Goal: Use online tool/utility: Utilize a website feature to perform a specific function

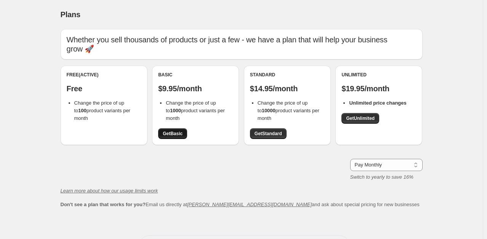
click at [173, 135] on span "Get Basic" at bounding box center [173, 133] width 20 height 6
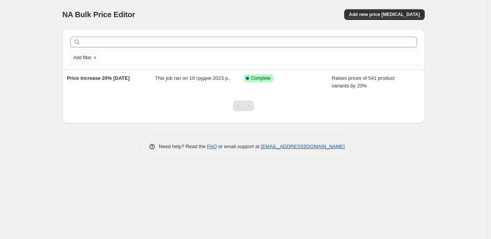
click at [83, 134] on div "Add filter Price increase 20% 19.12.2023 This job ran on 19 грудня 2023 р.. Suc…" at bounding box center [244, 90] width 362 height 135
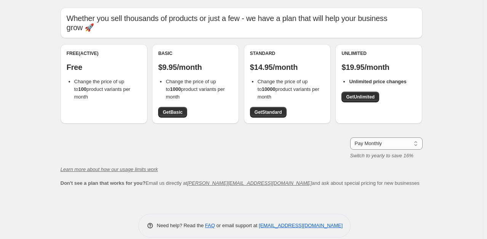
scroll to position [31, 0]
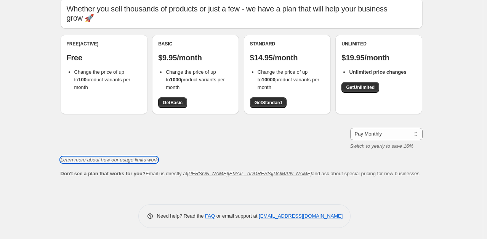
click at [119, 161] on icon "Learn more about how our usage limits work" at bounding box center [110, 160] width 98 height 6
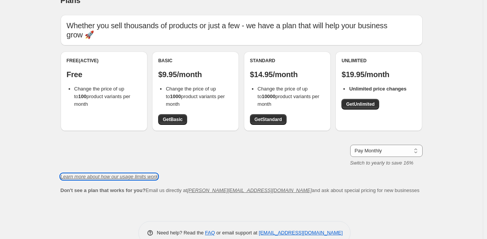
scroll to position [0, 0]
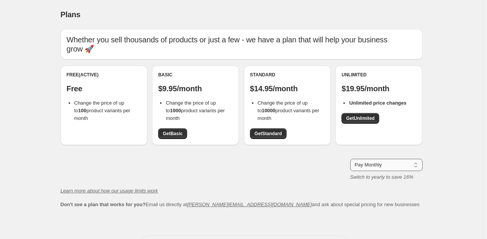
click at [398, 166] on select "Pay Monthly Pay Yearly (Save 16%)" at bounding box center [386, 165] width 72 height 12
click at [248, 166] on div "Pay Monthly Pay Yearly (Save 16%) Pay Monthly Switch to yearly to save 16%" at bounding box center [242, 170] width 362 height 22
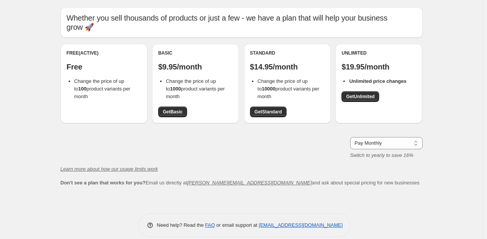
scroll to position [31, 0]
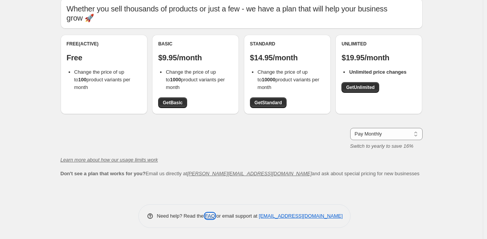
click at [210, 215] on link "FAQ" at bounding box center [210, 216] width 10 height 6
click at [174, 102] on span "Get Basic" at bounding box center [173, 103] width 20 height 6
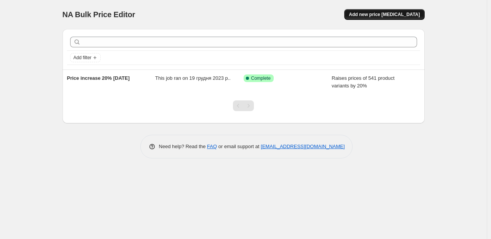
click at [397, 17] on span "Add new price [MEDICAL_DATA]" at bounding box center [384, 14] width 71 height 6
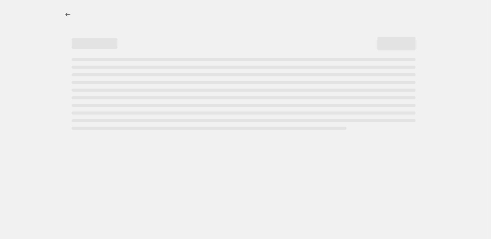
select select "percentage"
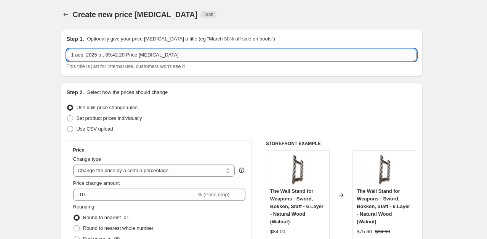
drag, startPoint x: 123, startPoint y: 55, endPoint x: 107, endPoint y: 55, distance: 16.4
click at [107, 55] on input "1 вер. 2025 р., 09:42:20 Price change job" at bounding box center [242, 55] width 350 height 12
click at [106, 55] on input "1 вер. 2025 р., USA +11% Price change job" at bounding box center [242, 55] width 350 height 12
type input "1 вер. 2025 р - USA +11% Price change job"
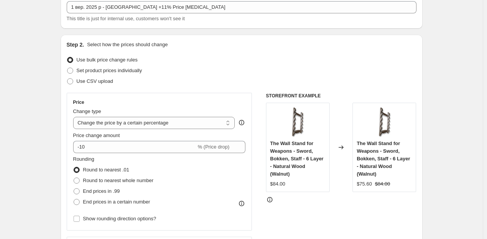
scroll to position [76, 0]
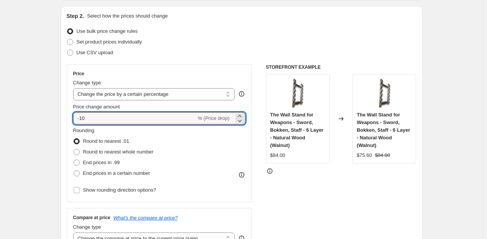
drag, startPoint x: 87, startPoint y: 117, endPoint x: 73, endPoint y: 117, distance: 14.1
click at [73, 117] on div "Price Change type Change the price to a certain amount Change the price by a ce…" at bounding box center [160, 133] width 186 height 138
type input "11"
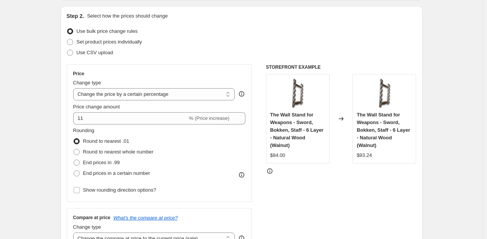
click at [214, 35] on div "Use bulk price change rules" at bounding box center [242, 31] width 350 height 11
click at [78, 153] on span at bounding box center [77, 152] width 6 height 6
click at [74, 149] on input "Round to nearest whole number" at bounding box center [74, 149] width 0 height 0
radio input "true"
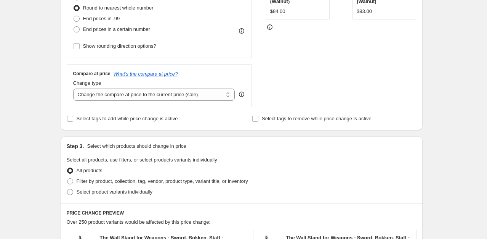
scroll to position [229, 0]
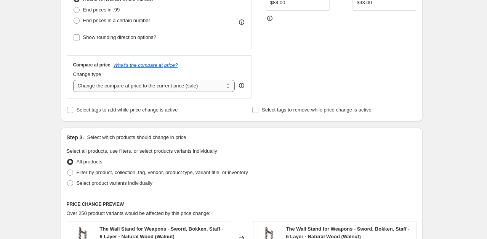
click at [229, 86] on select "Change the compare at price to the current price (sale) Change the compare at p…" at bounding box center [154, 86] width 162 height 12
click at [75, 80] on select "Change the compare at price to the current price (sale) Change the compare at p…" at bounding box center [154, 86] width 162 height 12
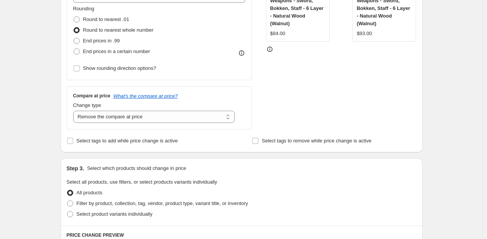
scroll to position [153, 0]
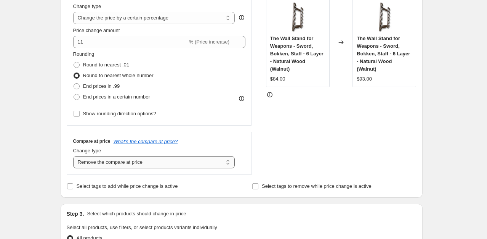
click at [146, 162] on select "Change the compare at price to the current price (sale) Change the compare at p…" at bounding box center [154, 162] width 162 height 12
click at [75, 156] on select "Change the compare at price to the current price (sale) Change the compare at p…" at bounding box center [154, 162] width 162 height 12
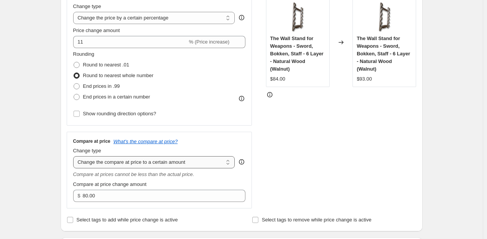
click at [140, 163] on select "Change the compare at price to the current price (sale) Change the compare at p…" at bounding box center [154, 162] width 162 height 12
click at [75, 156] on select "Change the compare at price to the current price (sale) Change the compare at p…" at bounding box center [154, 162] width 162 height 12
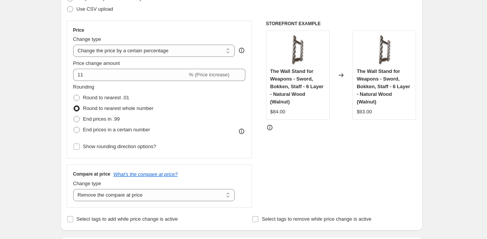
scroll to position [191, 0]
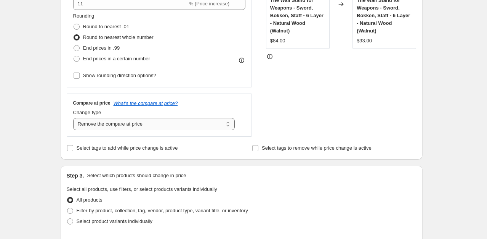
click at [146, 126] on select "Change the compare at price to the current price (sale) Change the compare at p…" at bounding box center [154, 124] width 162 height 12
click at [75, 118] on select "Change the compare at price to the current price (sale) Change the compare at p…" at bounding box center [154, 124] width 162 height 12
click at [134, 125] on select "Change the compare at price to the current price (sale) Change the compare at p…" at bounding box center [154, 124] width 162 height 12
select select "remove"
click at [75, 118] on select "Change the compare at price to the current price (sale) Change the compare at p…" at bounding box center [154, 124] width 162 height 12
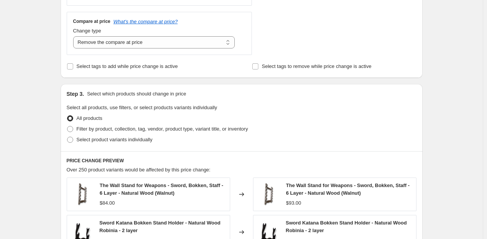
scroll to position [305, 0]
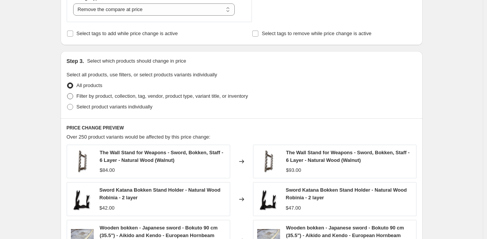
click at [71, 95] on span at bounding box center [70, 96] width 6 height 6
click at [67, 93] on input "Filter by product, collection, tag, vendor, product type, variant title, or inv…" at bounding box center [67, 93] width 0 height 0
radio input "true"
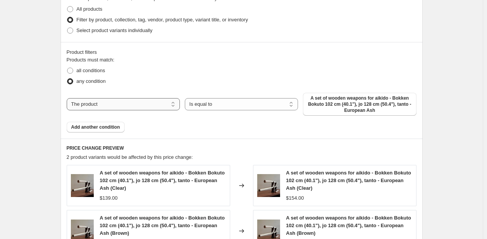
scroll to position [343, 0]
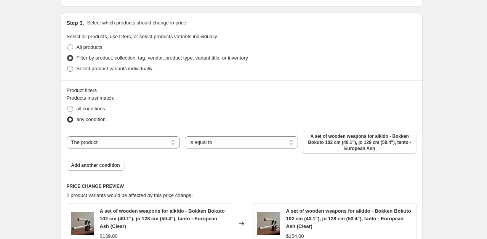
click at [73, 70] on span at bounding box center [70, 69] width 6 height 6
click at [67, 66] on input "Select product variants individually" at bounding box center [67, 66] width 0 height 0
radio input "true"
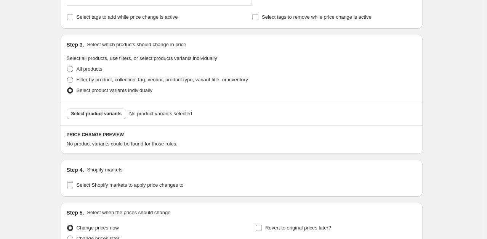
scroll to position [321, 0]
click at [70, 69] on span at bounding box center [70, 70] width 6 height 6
click at [67, 67] on input "All products" at bounding box center [67, 67] width 0 height 0
radio input "true"
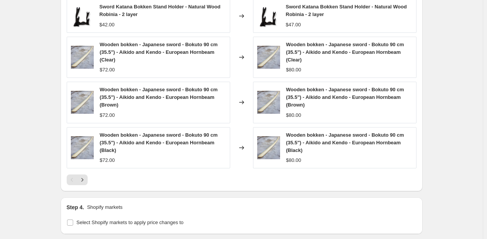
scroll to position [496, 0]
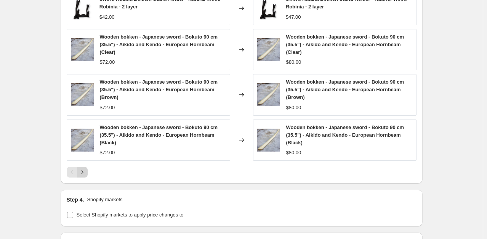
click at [83, 173] on icon "Next" at bounding box center [82, 171] width 2 height 3
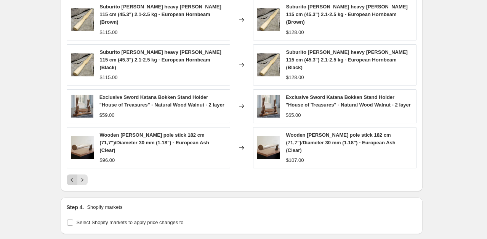
click at [72, 176] on icon "Previous" at bounding box center [72, 180] width 8 height 8
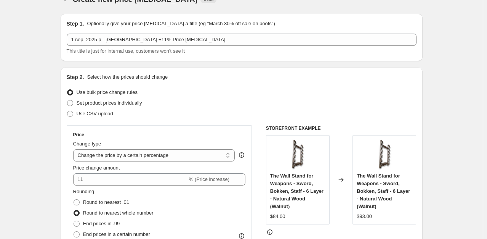
scroll to position [0, 0]
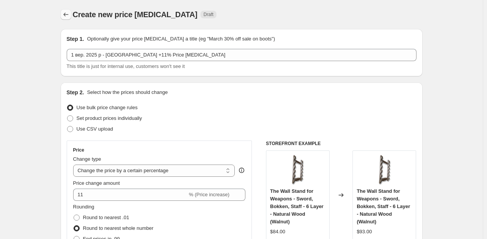
click at [68, 16] on icon "Price change jobs" at bounding box center [66, 15] width 8 height 8
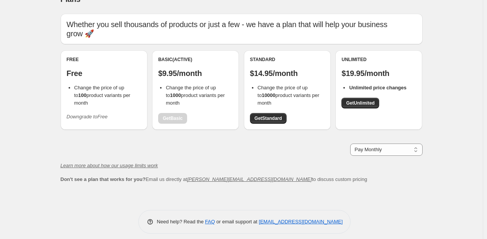
scroll to position [21, 0]
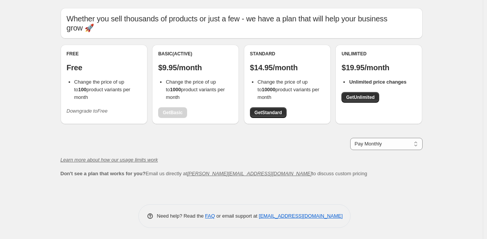
scroll to position [3, 0]
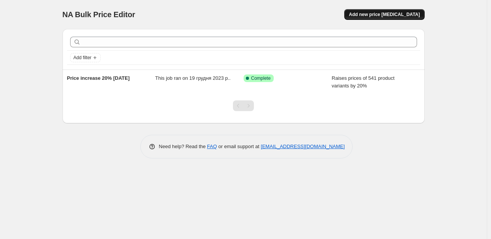
click at [397, 12] on span "Add new price [MEDICAL_DATA]" at bounding box center [384, 14] width 71 height 6
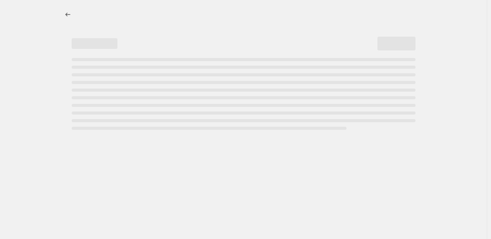
select select "percentage"
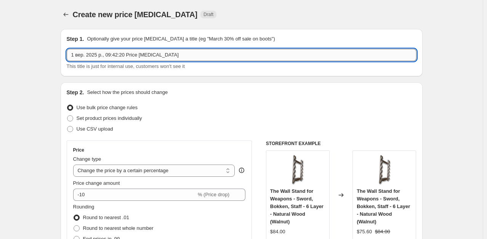
click at [113, 53] on input "1 вер. 2025 р., 09:42:20 Price change job" at bounding box center [242, 55] width 350 height 12
drag, startPoint x: 125, startPoint y: 54, endPoint x: 102, endPoint y: 54, distance: 23.3
click at [101, 54] on input "1 вер. 2025 р., 09:42:20 Price change job" at bounding box center [242, 55] width 350 height 12
drag, startPoint x: 103, startPoint y: 53, endPoint x: 97, endPoint y: 53, distance: 5.3
click at [97, 53] on input "1 вер. 2025 р USA 11% Price change job" at bounding box center [242, 55] width 350 height 12
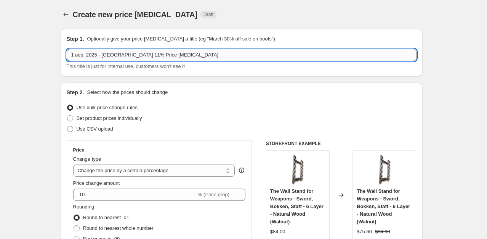
click at [168, 54] on input "1 вер. 2025 - USA 11% Price change job" at bounding box center [242, 55] width 350 height 12
click at [114, 56] on input "1 вер. 2025 - USA 11% Price change job" at bounding box center [242, 55] width 350 height 12
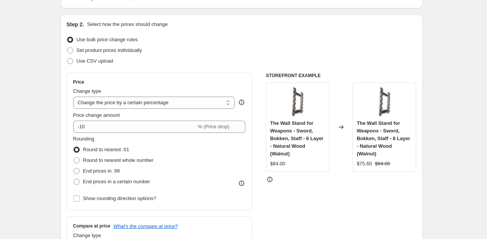
scroll to position [76, 0]
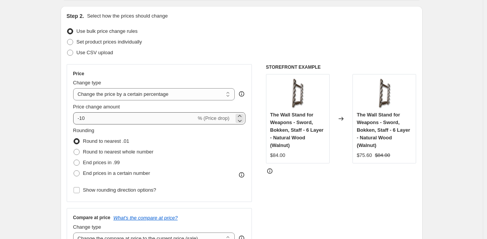
type input "1 вер. 2025 - [GEOGRAPHIC_DATA] +11% Price [MEDICAL_DATA]"
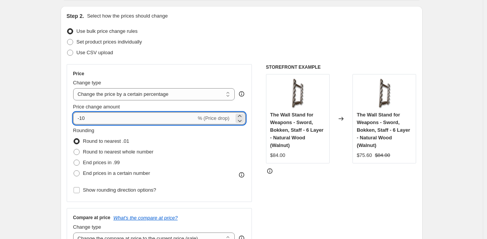
drag, startPoint x: 89, startPoint y: 121, endPoint x: 76, endPoint y: 121, distance: 13.0
click at [76, 121] on input "-10" at bounding box center [134, 118] width 123 height 12
type input "10"
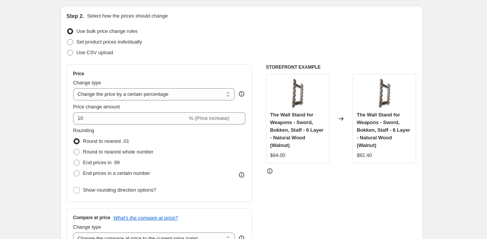
click at [65, 113] on div "Step 2. Select how the prices should change Use bulk price change rules Set pro…" at bounding box center [242, 140] width 362 height 268
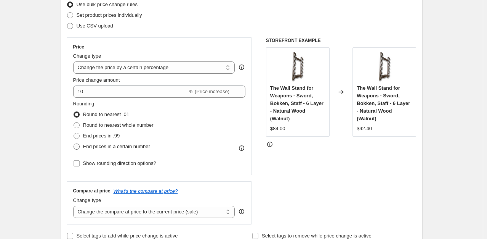
scroll to position [114, 0]
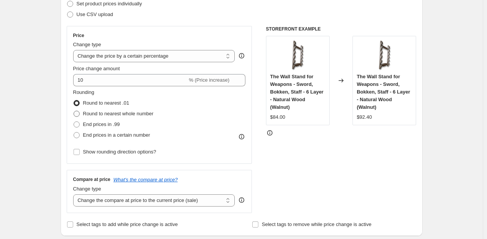
click at [79, 115] on span at bounding box center [77, 114] width 6 height 6
click at [74, 111] on input "Round to nearest whole number" at bounding box center [74, 111] width 0 height 0
radio input "true"
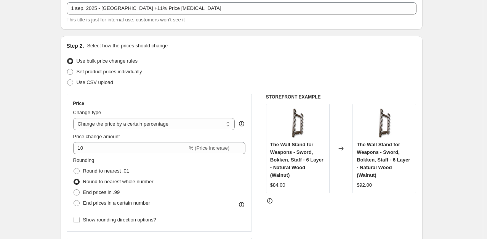
scroll to position [38, 0]
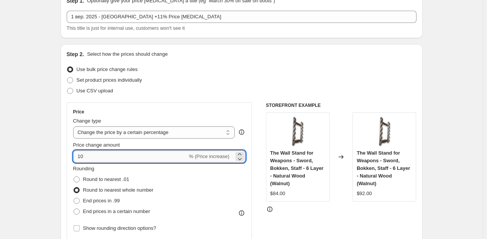
drag, startPoint x: 90, startPoint y: 157, endPoint x: 76, endPoint y: 155, distance: 14.2
click at [76, 155] on input "10" at bounding box center [130, 156] width 114 height 12
type input "11"
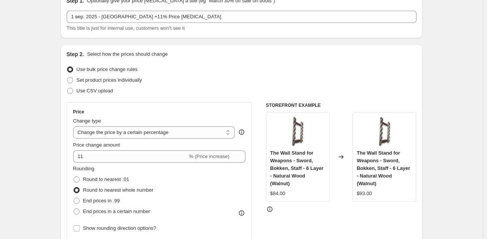
click at [63, 166] on div "Step 2. Select how the prices should change Use bulk price change rules Set pro…" at bounding box center [242, 178] width 362 height 268
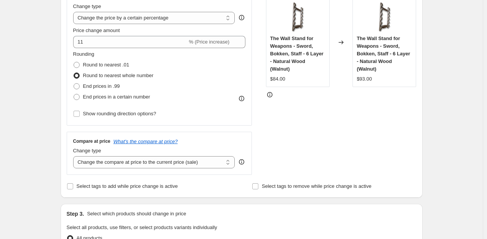
scroll to position [191, 0]
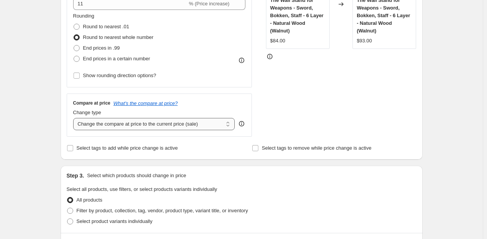
click at [141, 124] on select "Change the compare at price to the current price (sale) Change the compare at p…" at bounding box center [154, 124] width 162 height 12
select select "no_change"
click at [75, 118] on select "Change the compare at price to the current price (sale) Change the compare at p…" at bounding box center [154, 124] width 162 height 12
click at [153, 104] on icon "What's the compare at price?" at bounding box center [146, 103] width 64 height 6
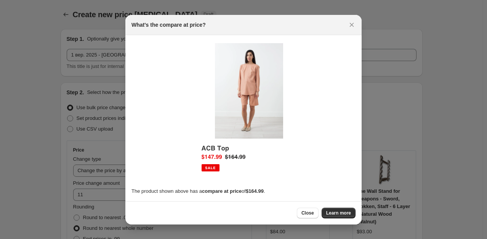
scroll to position [0, 0]
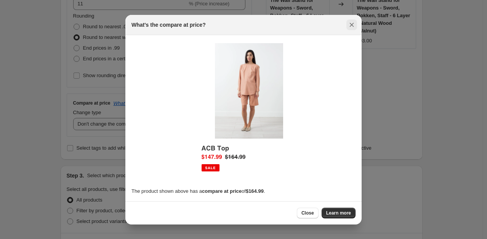
click at [352, 26] on icon "Close" at bounding box center [352, 24] width 4 height 4
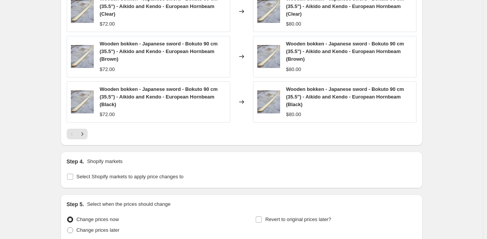
scroll to position [601, 0]
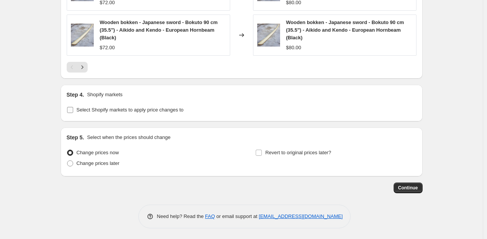
click at [70, 109] on input "Select Shopify markets to apply price changes to" at bounding box center [70, 110] width 6 height 6
checkbox input "true"
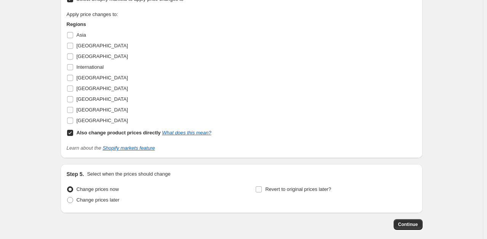
scroll to position [715, 0]
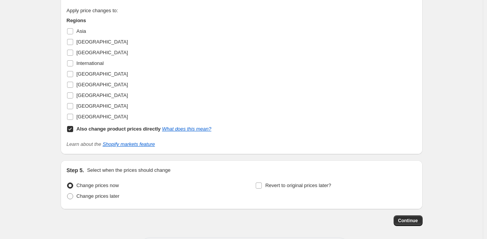
click at [71, 129] on input "Also change product prices directly What does this mean?" at bounding box center [70, 129] width 6 height 6
checkbox input "false"
click at [71, 116] on input "United States" at bounding box center [70, 117] width 6 height 6
checkbox input "true"
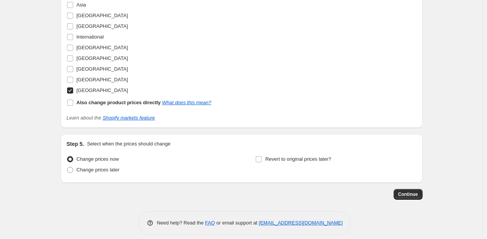
scroll to position [748, 0]
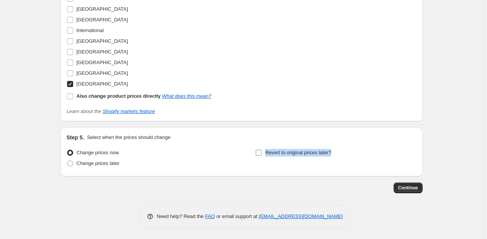
drag, startPoint x: 336, startPoint y: 151, endPoint x: 267, endPoint y: 152, distance: 68.6
click at [267, 152] on div "Revert to original prices later?" at bounding box center [335, 158] width 161 height 23
copy span "Revert to original prices later?"
click at [261, 151] on input "Revert to original prices later?" at bounding box center [259, 152] width 6 height 6
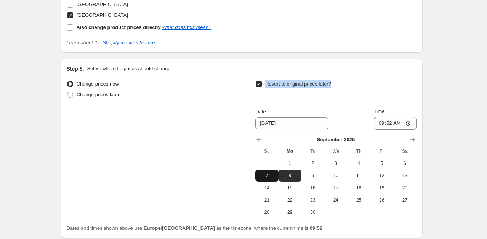
scroll to position [862, 0]
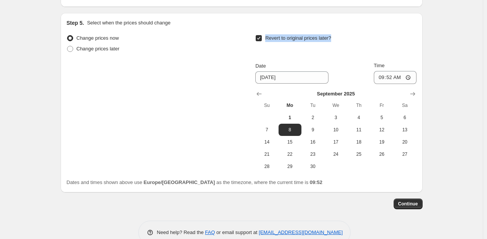
click at [261, 37] on input "Revert to original prices later?" at bounding box center [259, 38] width 6 height 6
checkbox input "false"
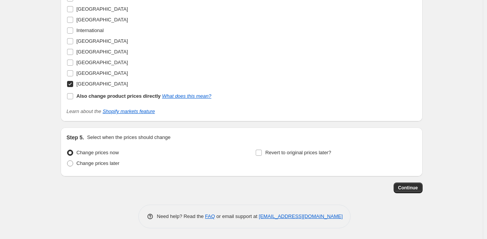
click at [348, 147] on div "Revert to original prices later?" at bounding box center [335, 158] width 161 height 23
click at [410, 185] on span "Continue" at bounding box center [408, 188] width 20 height 6
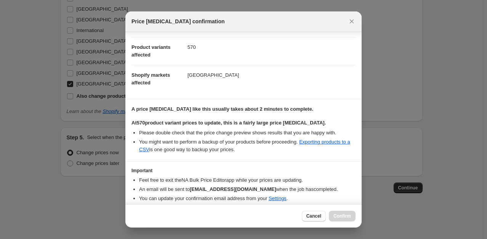
scroll to position [104, 0]
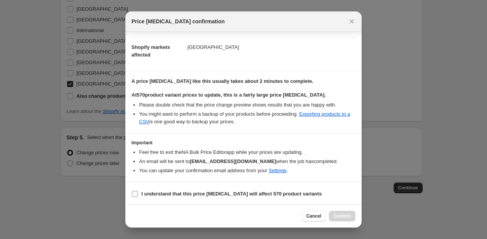
click at [134, 193] on input "I understand that this price change job will affect 570 product variants" at bounding box center [135, 194] width 6 height 6
checkbox input "true"
click at [346, 217] on span "Confirm" at bounding box center [343, 216] width 18 height 6
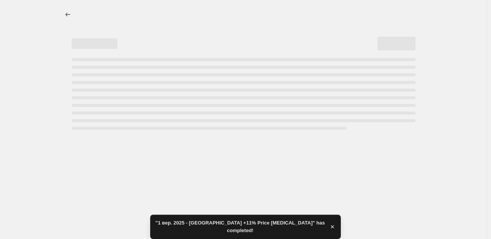
select select "percentage"
select select "no_change"
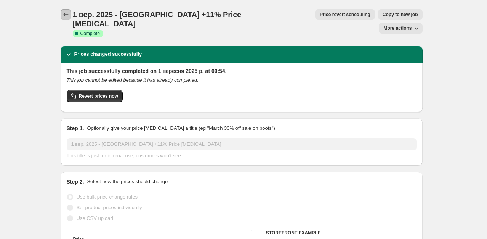
click at [67, 13] on icon "Price change jobs" at bounding box center [66, 15] width 8 height 8
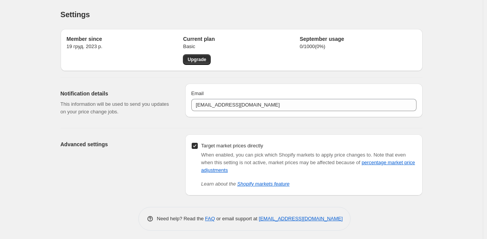
scroll to position [3, 0]
